Goal: Transaction & Acquisition: Book appointment/travel/reservation

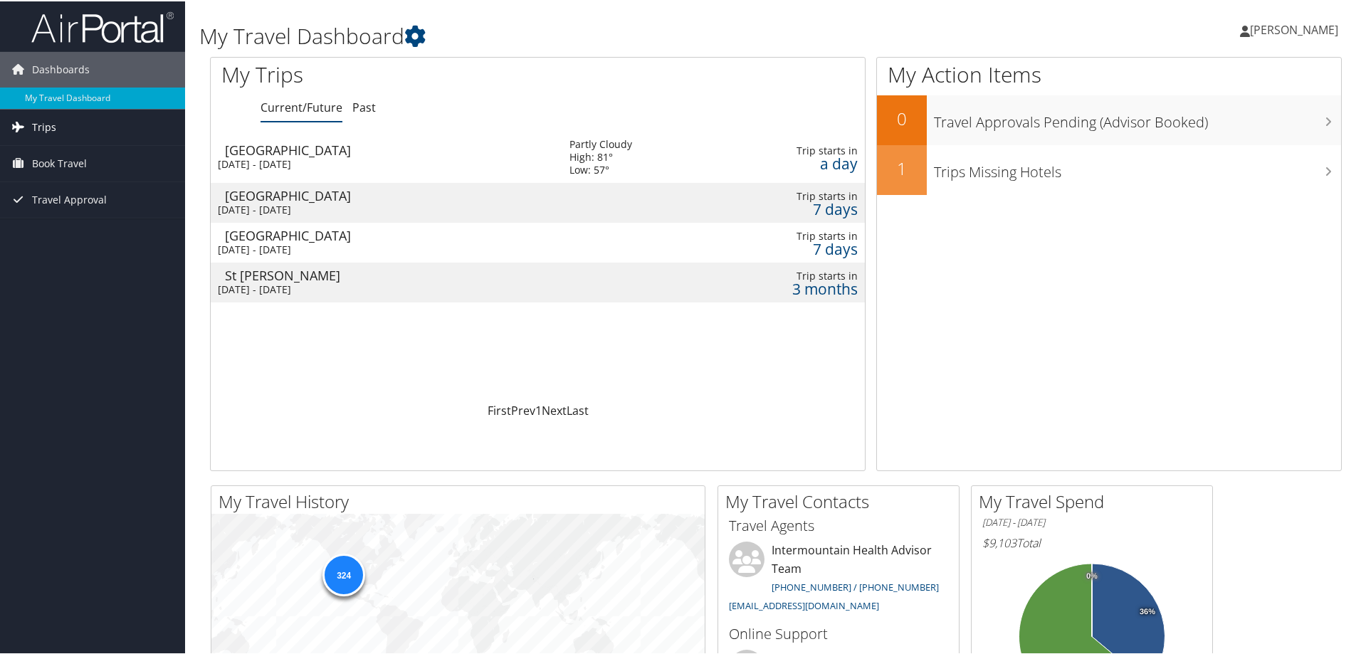
click at [52, 121] on span "Trips" at bounding box center [44, 126] width 24 height 36
click at [64, 224] on span "Book Travel" at bounding box center [59, 227] width 55 height 36
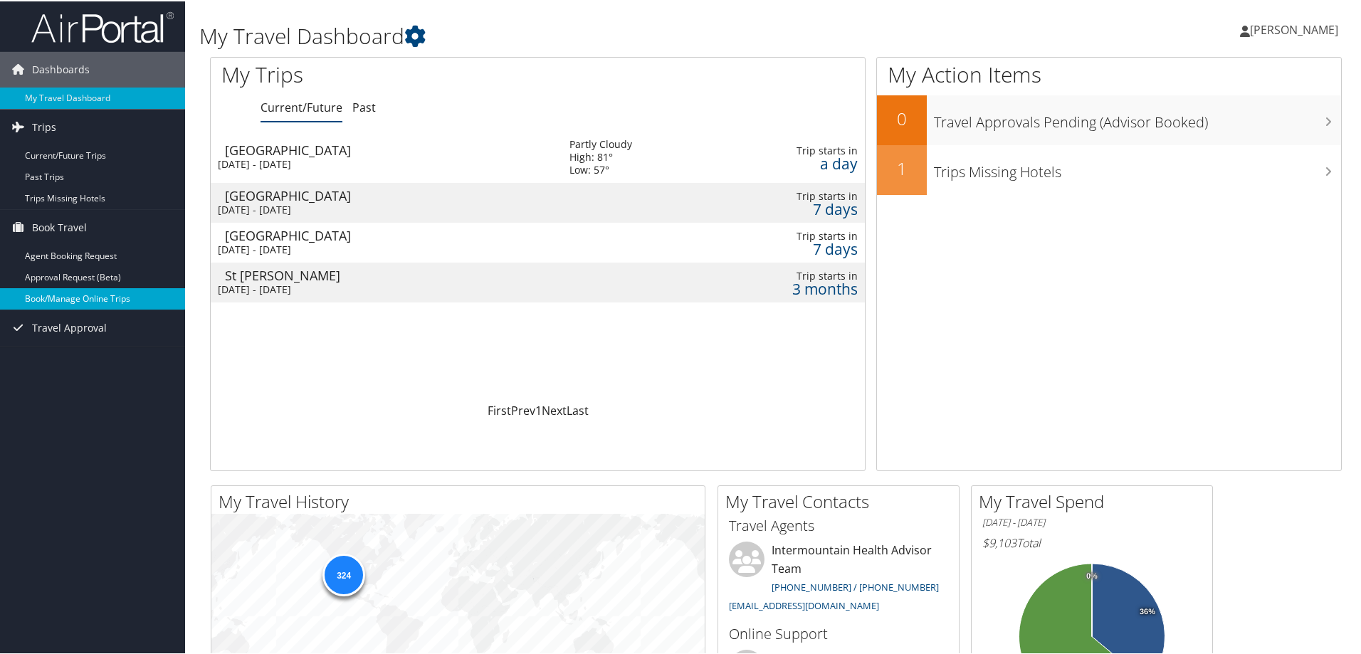
click at [80, 291] on link "Book/Manage Online Trips" at bounding box center [92, 297] width 185 height 21
